Goal: Navigation & Orientation: Find specific page/section

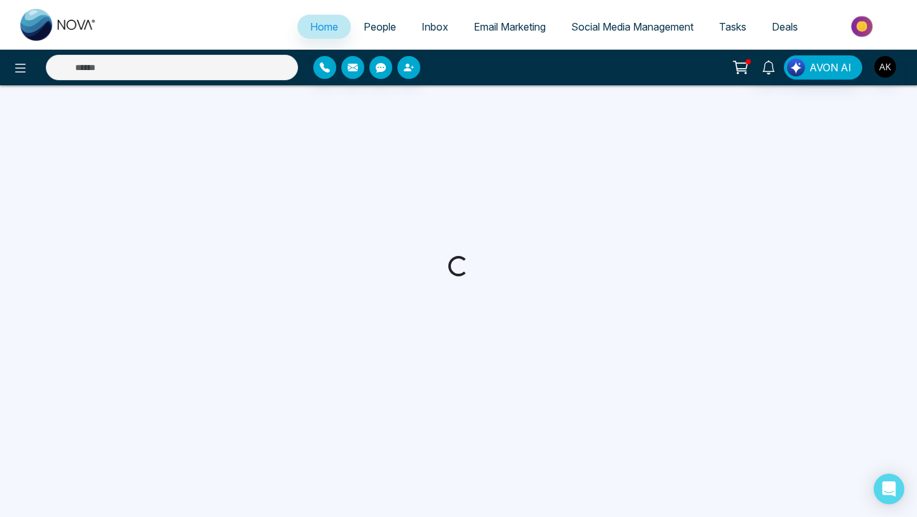
select select "*"
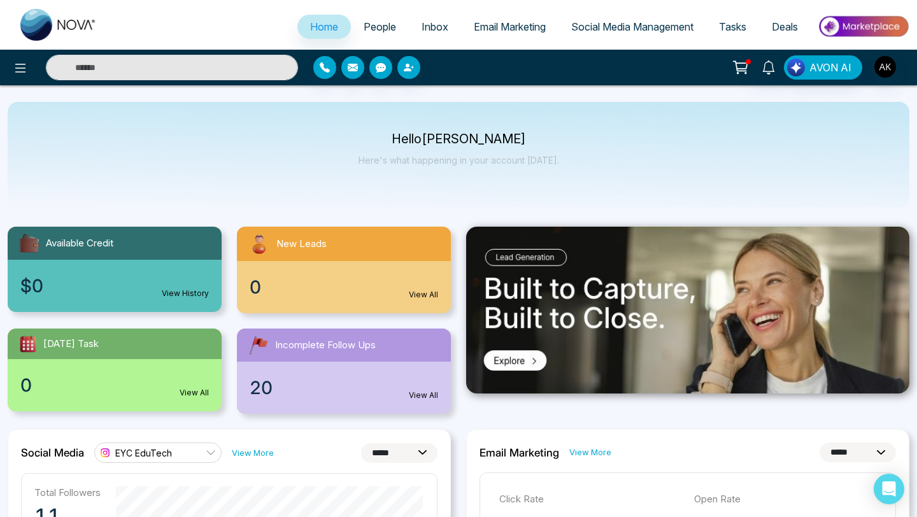
click at [369, 27] on span "People" at bounding box center [380, 26] width 32 height 13
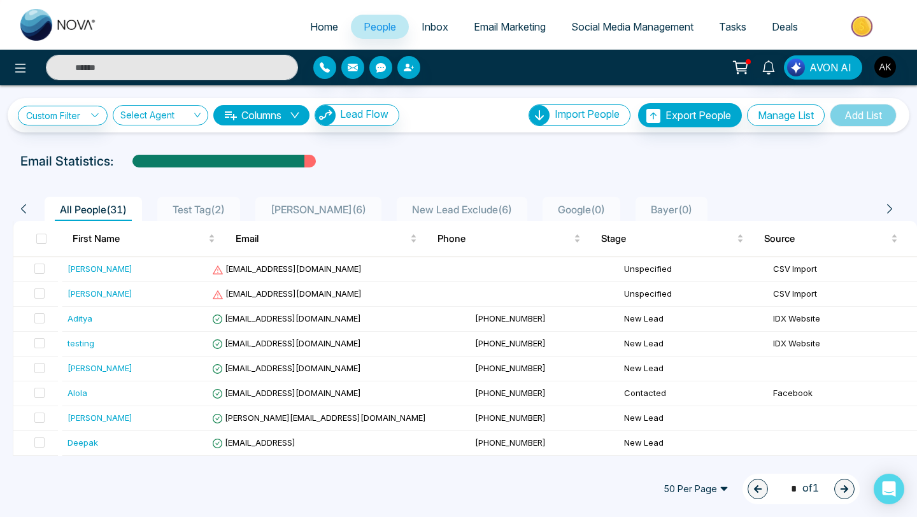
click at [499, 28] on span "Email Marketing" at bounding box center [510, 26] width 72 height 13
